Goal: Task Accomplishment & Management: Complete application form

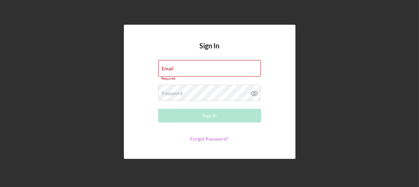
click at [198, 136] on link "Forgot Password?" at bounding box center [209, 139] width 38 height 6
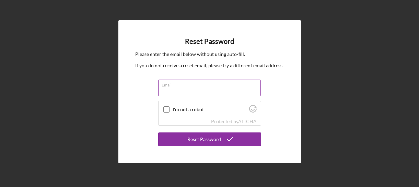
click at [173, 92] on input "Email" at bounding box center [209, 88] width 103 height 16
type input "[EMAIL_ADDRESS][DOMAIN_NAME]"
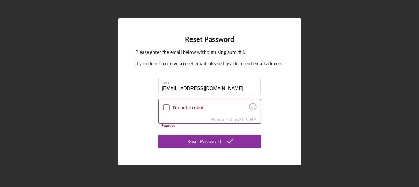
click at [169, 110] on input "I'm not a robot" at bounding box center [166, 107] width 6 height 6
checkbox input "true"
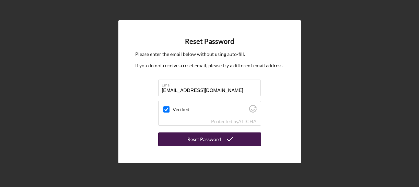
click at [180, 140] on button "Reset Password" at bounding box center [209, 139] width 103 height 14
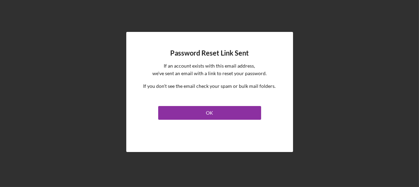
click at [196, 123] on div "Password Reset Link Sent If an account exists with this email address, we've se…" at bounding box center [209, 92] width 167 height 120
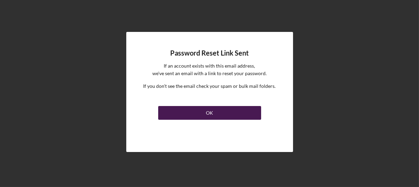
click at [202, 116] on button "OK" at bounding box center [209, 113] width 103 height 14
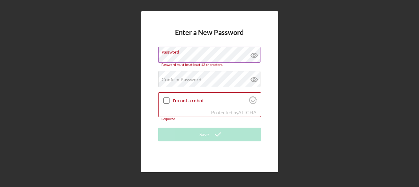
click at [246, 57] on icon at bounding box center [254, 55] width 17 height 17
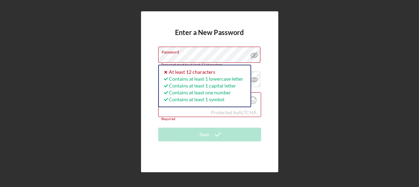
click at [145, 57] on div "Enter a New Password Password Password must be at least 12 characters. Icon/ico…" at bounding box center [209, 91] width 137 height 161
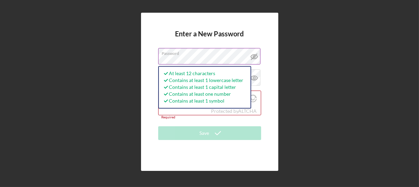
click at [162, 55] on div "Password At least 12 characters Contains at least 1 lowercase letter Contains a…" at bounding box center [209, 56] width 103 height 17
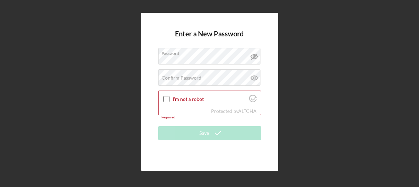
drag, startPoint x: 162, startPoint y: 55, endPoint x: 139, endPoint y: 54, distance: 23.0
click at [139, 54] on div "Enter a New Password Password Confirm Password Passwords do not match. I'm not …" at bounding box center [209, 91] width 412 height 183
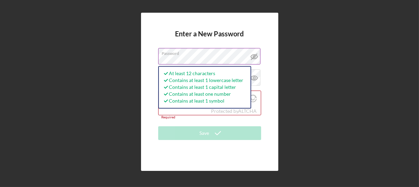
click at [163, 56] on div "Password At least 12 characters Contains at least 1 lowercase letter Contains a…" at bounding box center [209, 56] width 103 height 17
click at [164, 111] on div "Protected by [PERSON_NAME]" at bounding box center [209, 111] width 102 height 8
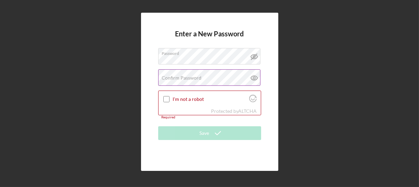
click at [173, 81] on label "Confirm Password" at bounding box center [182, 77] width 40 height 5
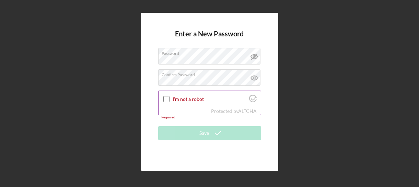
click at [168, 97] on input "I'm not a robot" at bounding box center [166, 99] width 6 height 6
checkbox input "true"
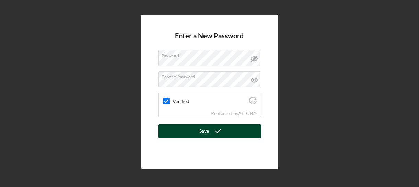
click at [195, 133] on button "Save" at bounding box center [209, 131] width 103 height 14
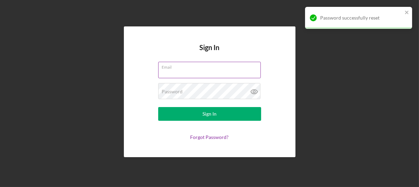
click at [181, 73] on input "Email" at bounding box center [209, 70] width 103 height 16
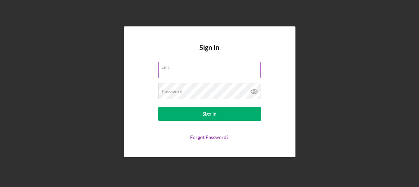
type input "[EMAIL_ADDRESS][DOMAIN_NAME]"
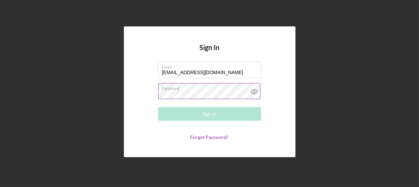
click at [168, 88] on div "Password Required" at bounding box center [209, 91] width 103 height 17
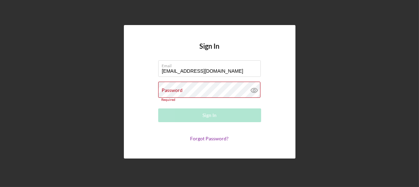
drag, startPoint x: 168, startPoint y: 88, endPoint x: 137, endPoint y: 113, distance: 39.7
click at [137, 113] on div "Sign In Email [EMAIL_ADDRESS][DOMAIN_NAME] Password Required Sign In Forgot Pas…" at bounding box center [209, 92] width 171 height 134
click at [213, 88] on div "Password Required" at bounding box center [209, 92] width 103 height 20
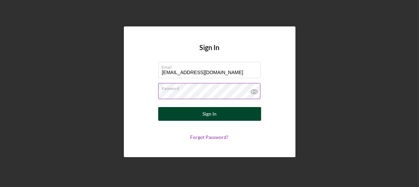
click at [190, 117] on button "Sign In" at bounding box center [209, 114] width 103 height 14
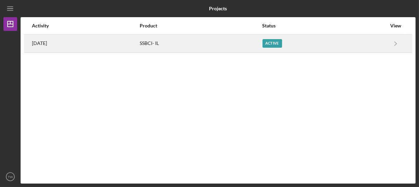
click at [282, 44] on div "Active" at bounding box center [272, 43] width 20 height 9
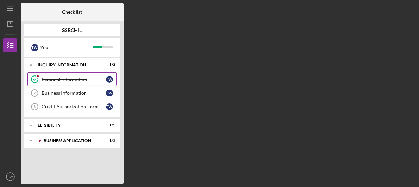
click at [61, 77] on div "Personal Information" at bounding box center [73, 78] width 64 height 5
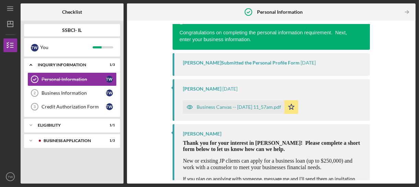
scroll to position [103, 0]
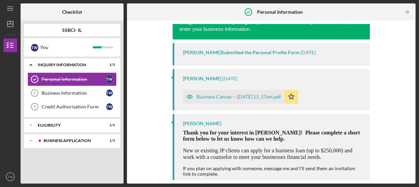
click at [241, 99] on div "Business Canvas -- [DATE] 11_57am.pdf" at bounding box center [234, 97] width 102 height 14
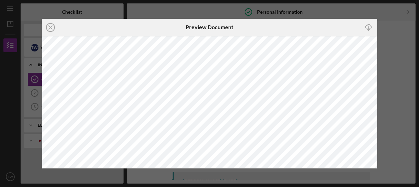
scroll to position [97, 0]
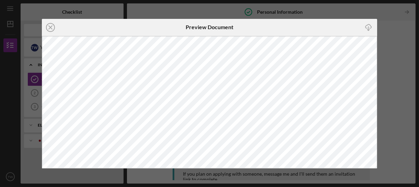
click at [402, 73] on div "Icon/Close Preview Document Icon/Download" at bounding box center [209, 93] width 419 height 187
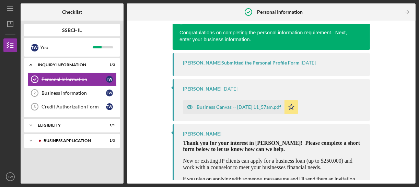
scroll to position [108, 0]
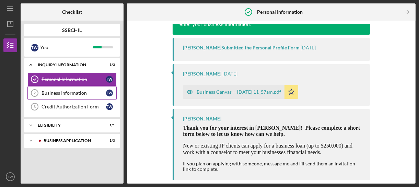
click at [83, 91] on div "Business Information" at bounding box center [73, 92] width 64 height 5
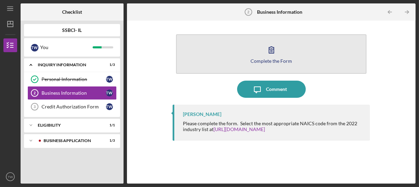
click at [284, 57] on button "Complete the Form Form" at bounding box center [271, 53] width 190 height 39
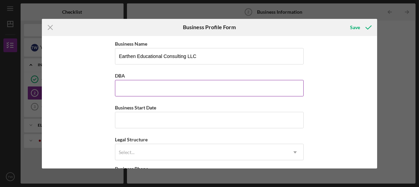
click at [122, 89] on input "DBA" at bounding box center [209, 88] width 189 height 16
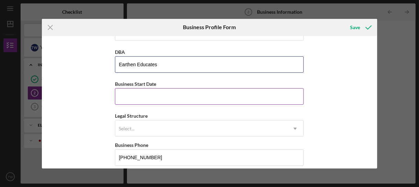
scroll to position [34, 0]
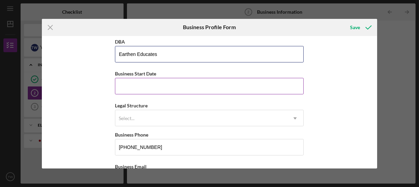
type input "Earthen Educates"
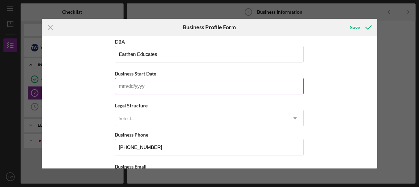
click at [121, 88] on input "Business Start Date" at bounding box center [209, 86] width 189 height 16
type input "[DATE]"
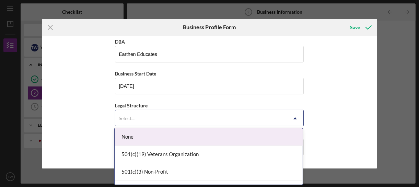
click at [137, 116] on div "Select..." at bounding box center [200, 118] width 171 height 16
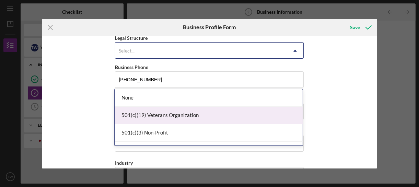
scroll to position [103, 0]
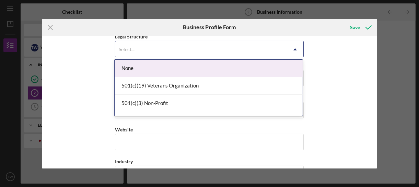
click at [140, 70] on div "None" at bounding box center [209, 68] width 188 height 17
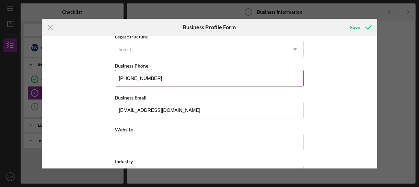
scroll to position [69, 0]
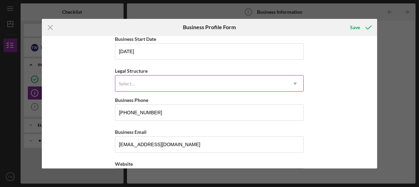
click at [144, 83] on div "Select..." at bounding box center [200, 84] width 171 height 16
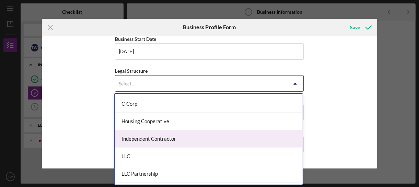
scroll to position [103, 0]
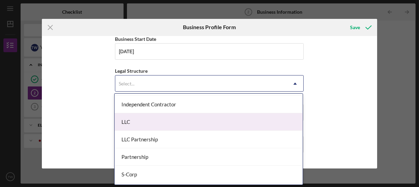
click at [149, 129] on div "LLC" at bounding box center [209, 121] width 188 height 17
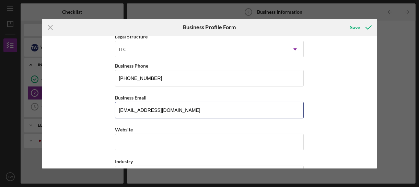
drag, startPoint x: 174, startPoint y: 109, endPoint x: 110, endPoint y: 107, distance: 64.1
click at [110, 107] on div "Business Name Earthen Educational Consulting LLC DBA Earthen Educates Business …" at bounding box center [209, 102] width 335 height 132
type input "e"
click at [153, 112] on input "Business Email" at bounding box center [209, 110] width 189 height 16
type input "[EMAIL_ADDRESS][DOMAIN_NAME]"
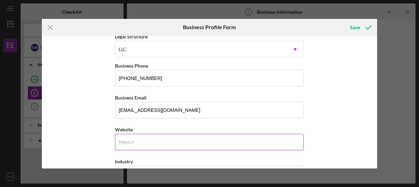
click at [136, 140] on input "Website" at bounding box center [209, 142] width 189 height 16
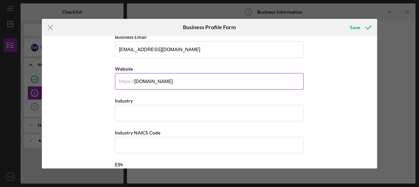
scroll to position [171, 0]
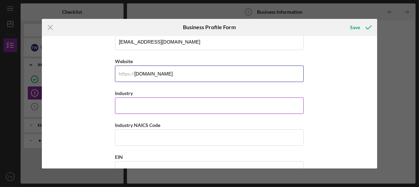
type input "[DOMAIN_NAME]"
click at [131, 101] on input "Industry" at bounding box center [209, 105] width 189 height 16
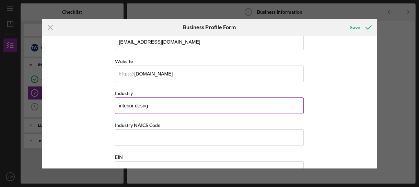
click at [152, 105] on input "interior desng" at bounding box center [209, 105] width 189 height 16
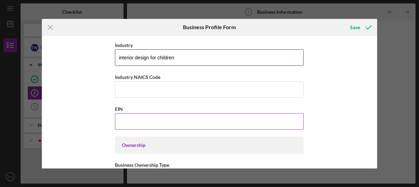
scroll to position [206, 0]
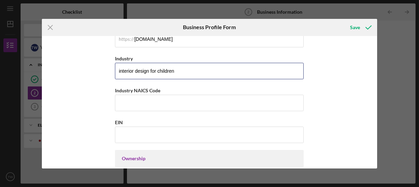
type input "interior design for children"
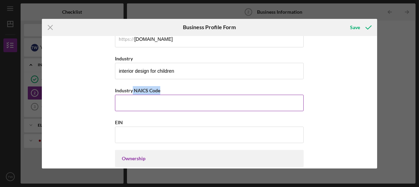
drag, startPoint x: 163, startPoint y: 89, endPoint x: 132, endPoint y: 90, distance: 30.5
click at [132, 90] on div "Industry NAICS Code" at bounding box center [209, 90] width 189 height 9
drag, startPoint x: 132, startPoint y: 90, endPoint x: 136, endPoint y: 89, distance: 4.2
copy label "NAICS Code"
click at [125, 98] on input "Industry NAICS Code" at bounding box center [209, 103] width 189 height 16
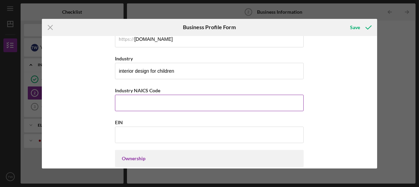
paste input "611710"
type input "611710"
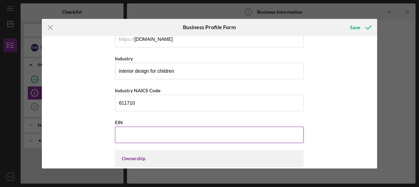
click at [123, 131] on input "EIN" at bounding box center [209, 135] width 189 height 16
paste input "[US_EMPLOYER_IDENTIFICATION_NUMBER]"
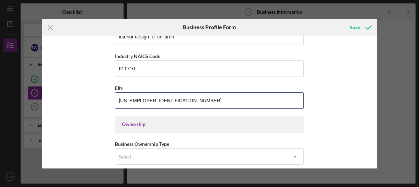
scroll to position [274, 0]
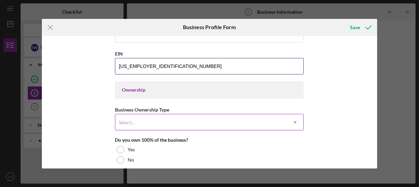
type input "[US_EMPLOYER_IDENTIFICATION_NUMBER]"
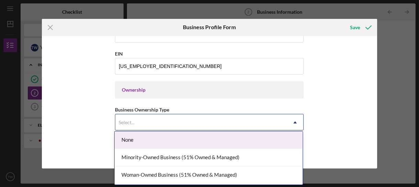
click at [134, 121] on div "Select..." at bounding box center [126, 122] width 17 height 5
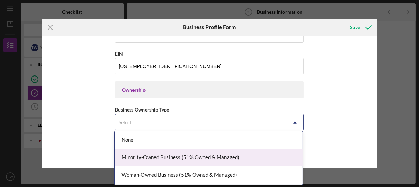
scroll to position [16, 0]
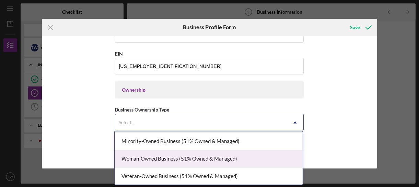
click at [150, 157] on div "Woman-Owned Business (51% Owned & Managed)" at bounding box center [209, 158] width 188 height 17
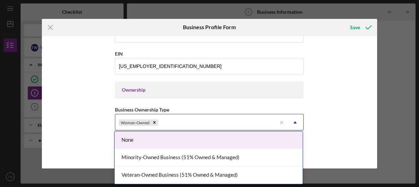
click at [175, 121] on div "Woman-Owned" at bounding box center [195, 123] width 161 height 16
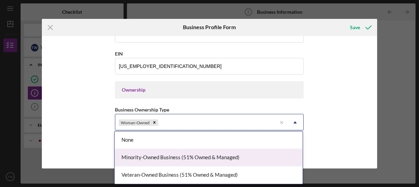
click at [171, 155] on div "Minority-Owned Business (51% Owned & Managed)" at bounding box center [209, 157] width 188 height 17
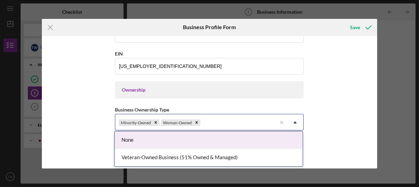
click at [214, 118] on div "Minority-Owned Woman-Owned" at bounding box center [195, 123] width 161 height 16
click at [198, 138] on div "None" at bounding box center [209, 139] width 188 height 17
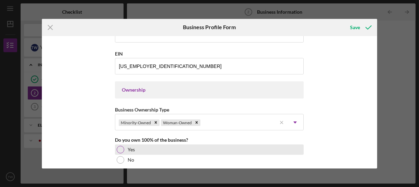
click at [132, 147] on label "Yes" at bounding box center [131, 149] width 7 height 5
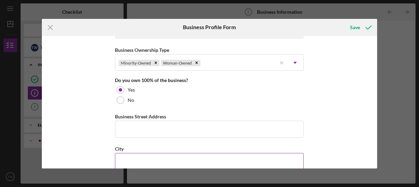
scroll to position [343, 0]
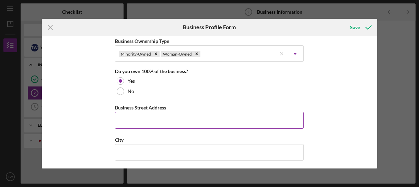
click at [130, 114] on input "Business Street Address" at bounding box center [209, 120] width 189 height 16
type input "[STREET_ADDRESS][PERSON_NAME]"
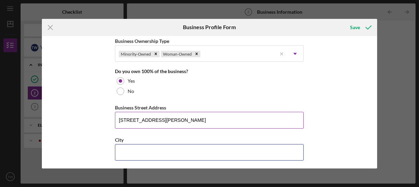
type input "[GEOGRAPHIC_DATA]"
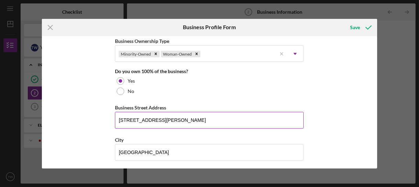
type input "62040"
type input "[US_STATE]"
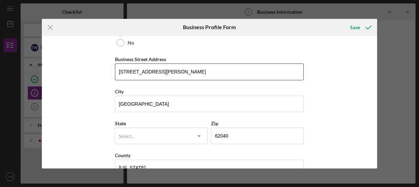
scroll to position [411, 0]
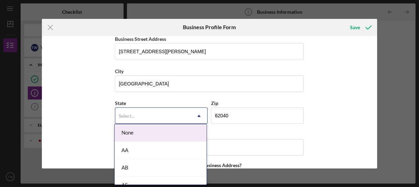
click at [147, 114] on div "Select..." at bounding box center [152, 116] width 75 height 16
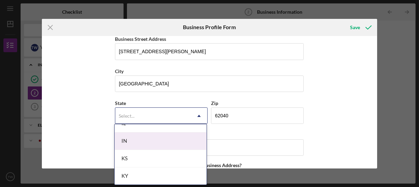
scroll to position [377, 0]
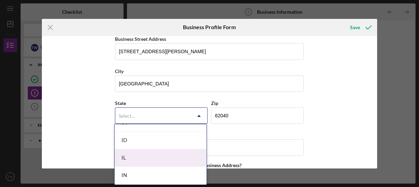
click at [132, 153] on div "IL" at bounding box center [161, 157] width 92 height 17
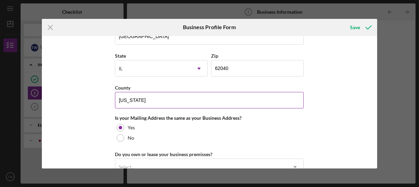
scroll to position [514, 0]
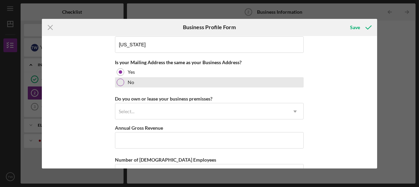
click at [120, 80] on div at bounding box center [121, 83] width 8 height 8
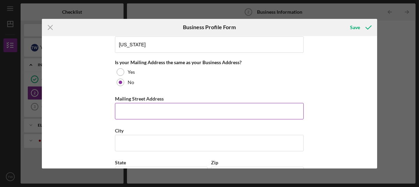
click at [121, 106] on input "Mailing Street Address" at bounding box center [209, 111] width 189 height 16
drag, startPoint x: 138, startPoint y: 107, endPoint x: 115, endPoint y: 107, distance: 22.3
click at [115, 107] on input "252" at bounding box center [209, 111] width 189 height 16
drag, startPoint x: 142, startPoint y: 108, endPoint x: 138, endPoint y: 108, distance: 4.5
click at [138, 108] on input "[GEOGRAPHIC_DATA]" at bounding box center [209, 111] width 189 height 16
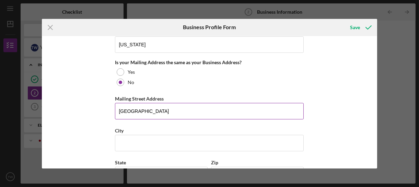
click at [147, 110] on input "[GEOGRAPHIC_DATA]" at bounding box center [209, 111] width 189 height 16
type input "C"
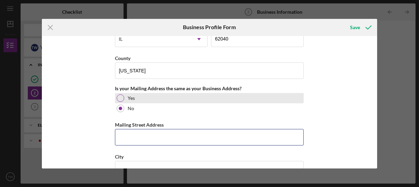
scroll to position [480, 0]
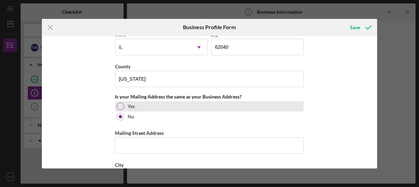
click at [121, 101] on div "Yes" at bounding box center [209, 106] width 189 height 10
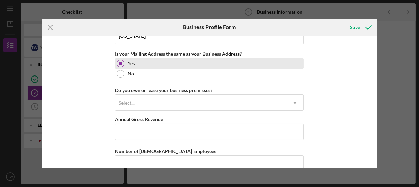
scroll to position [514, 0]
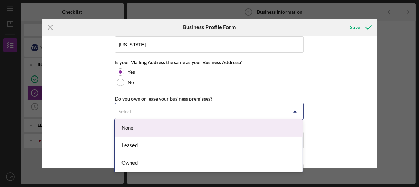
click at [148, 107] on div "Select..." at bounding box center [200, 112] width 171 height 16
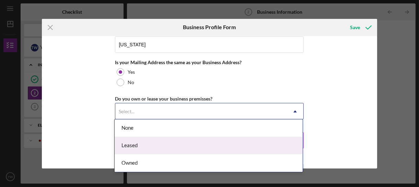
click at [142, 142] on div "Leased" at bounding box center [209, 145] width 188 height 17
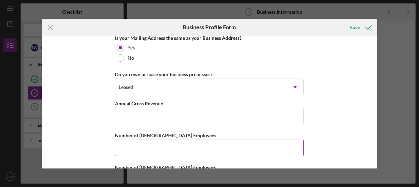
scroll to position [549, 0]
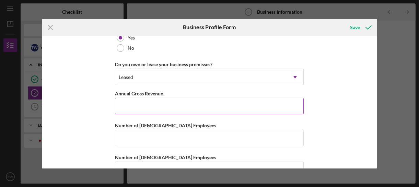
click at [127, 107] on input "Annual Gross Revenue" at bounding box center [209, 106] width 189 height 16
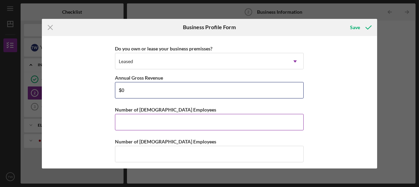
type input "$0"
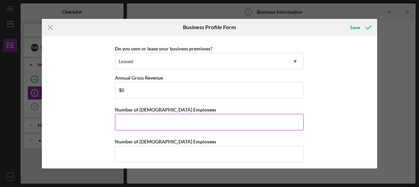
click at [133, 115] on input "Number of [DEMOGRAPHIC_DATA] Employees" at bounding box center [209, 122] width 189 height 16
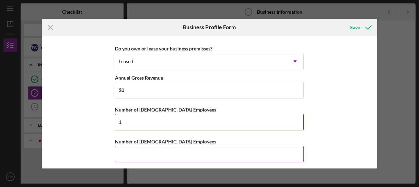
type input "1"
drag, startPoint x: 128, startPoint y: 147, endPoint x: 128, endPoint y: 144, distance: 3.8
click at [128, 147] on input "Number of [DEMOGRAPHIC_DATA] Employees" at bounding box center [209, 154] width 189 height 16
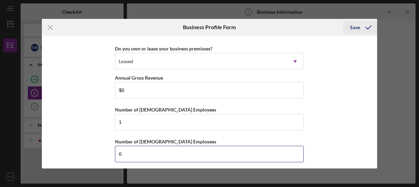
type input "0"
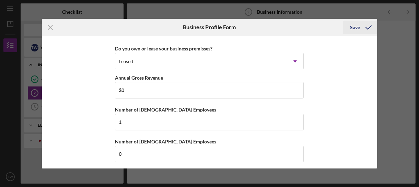
click at [358, 30] on div "Save" at bounding box center [355, 28] width 10 height 14
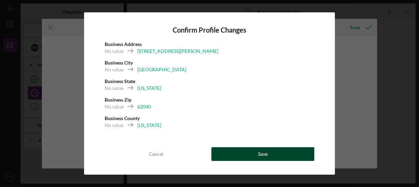
drag, startPoint x: 247, startPoint y: 153, endPoint x: 247, endPoint y: 149, distance: 3.4
click at [247, 153] on button "Save" at bounding box center [262, 154] width 103 height 14
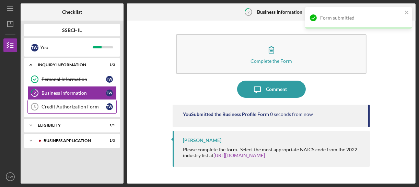
click at [83, 109] on link "Credit Authorization Form 3 Credit Authorization Form T W" at bounding box center [71, 107] width 89 height 14
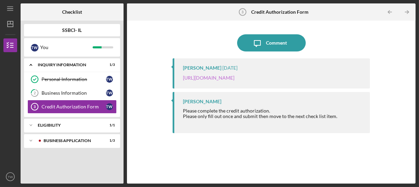
click at [205, 77] on link "[URL][DOMAIN_NAME]" at bounding box center [208, 78] width 51 height 6
